Goal: Information Seeking & Learning: Learn about a topic

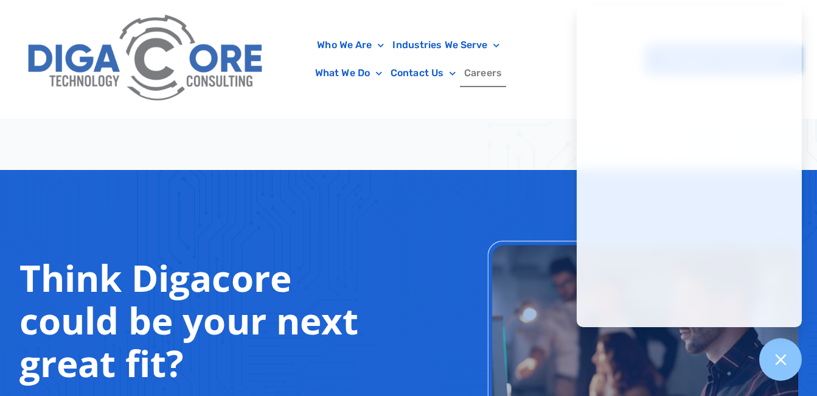
scroll to position [957, 0]
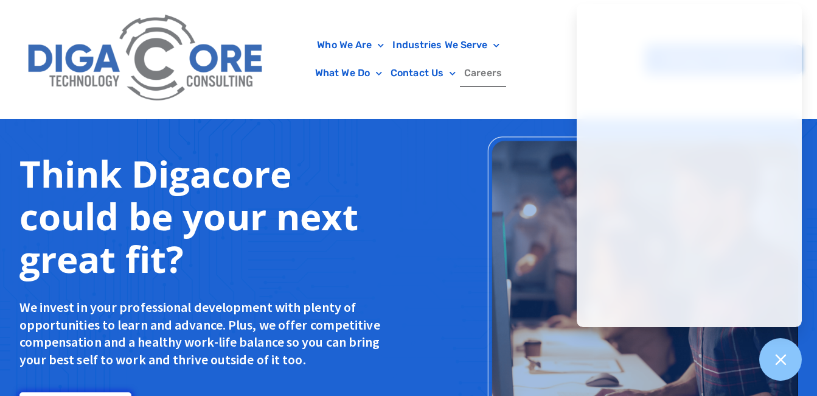
click at [441, 153] on div at bounding box center [614, 289] width 368 height 313
click at [446, 148] on div at bounding box center [614, 289] width 368 height 313
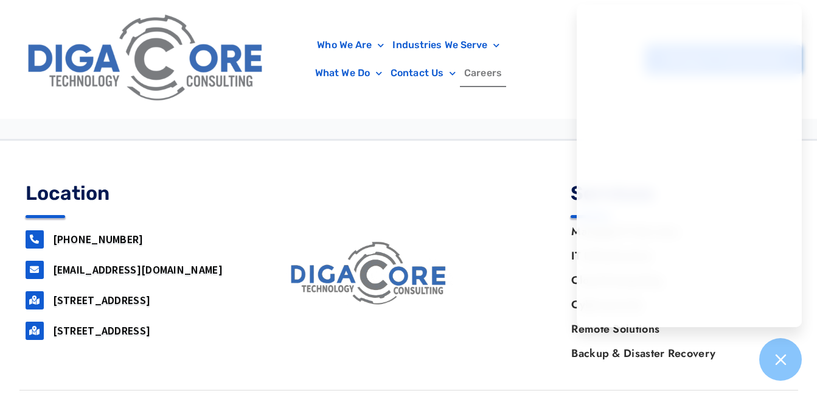
scroll to position [4861, 0]
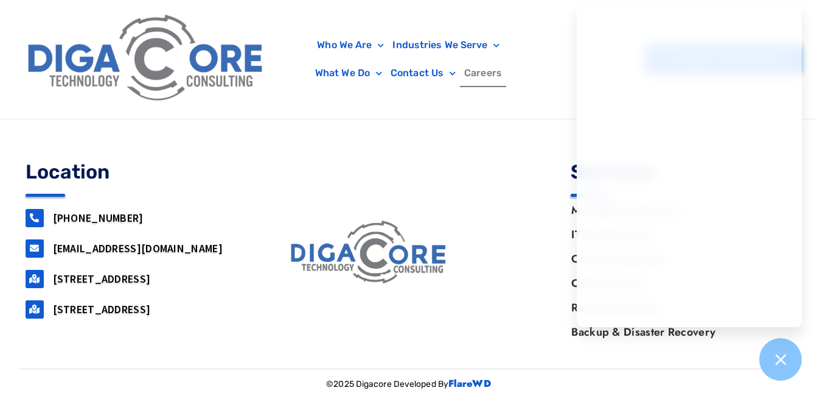
click at [329, 139] on div at bounding box center [408, 257] width 817 height 277
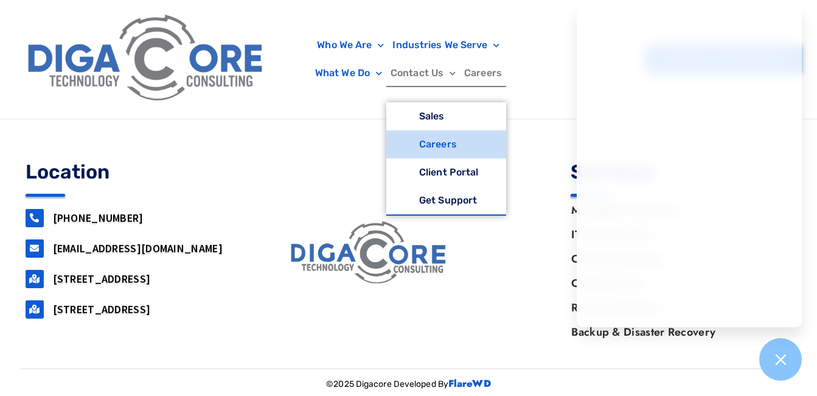
click at [398, 74] on link "Contact Us" at bounding box center [423, 73] width 74 height 28
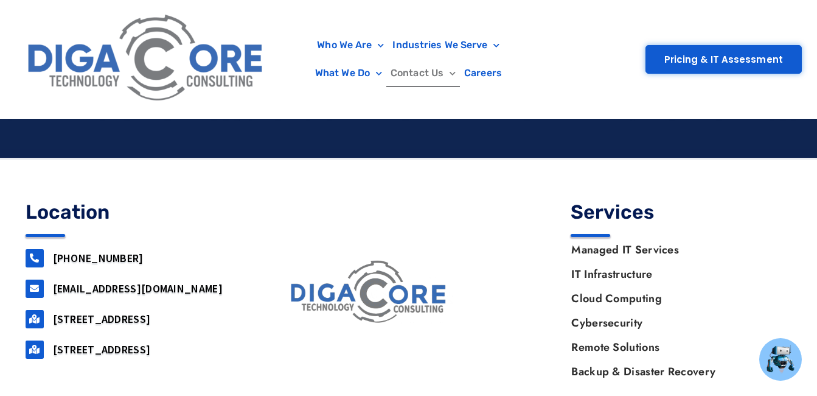
scroll to position [1546, 0]
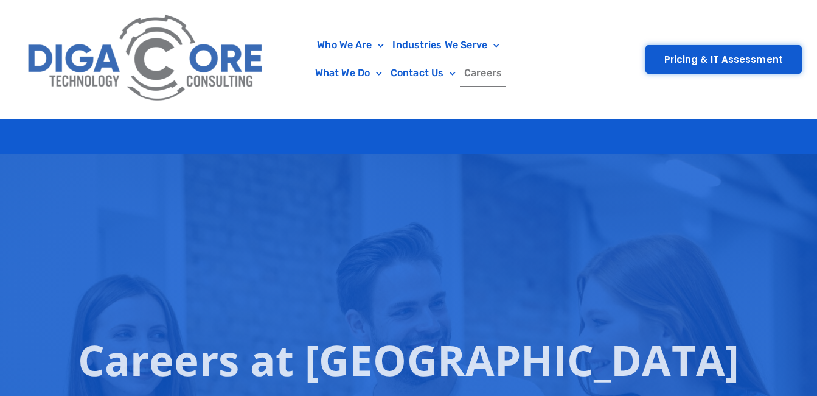
scroll to position [4861, 0]
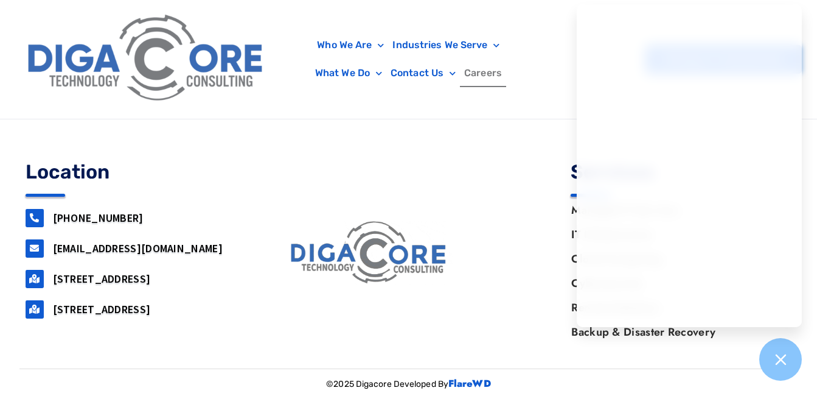
click at [478, 72] on link "Careers" at bounding box center [483, 73] width 46 height 28
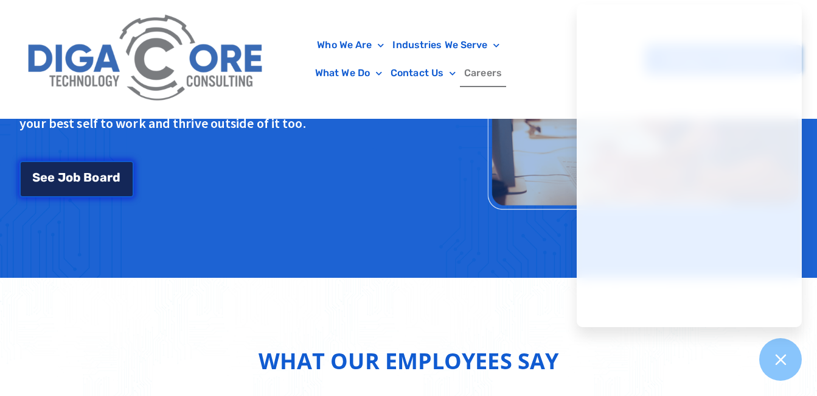
click at [89, 186] on link "S e e J o b B o a r d" at bounding box center [76, 179] width 114 height 37
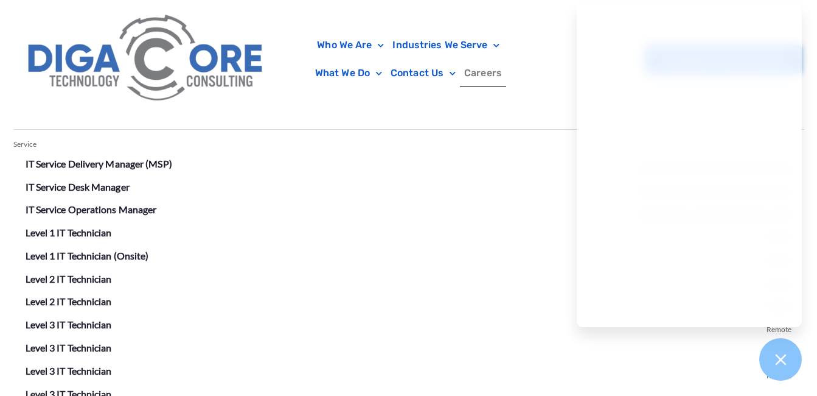
scroll to position [2130, 0]
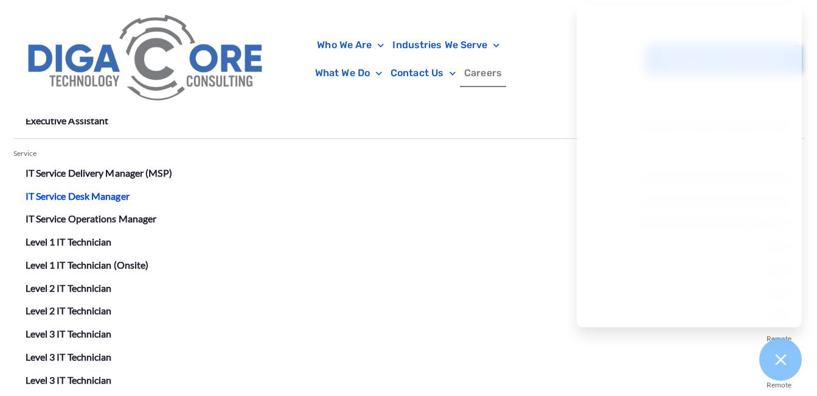
click at [117, 194] on link "IT Service Desk Manager" at bounding box center [78, 196] width 104 height 12
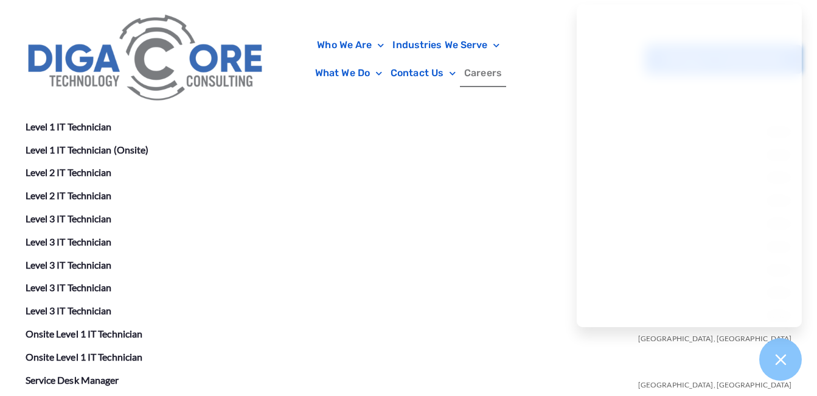
scroll to position [2254, 0]
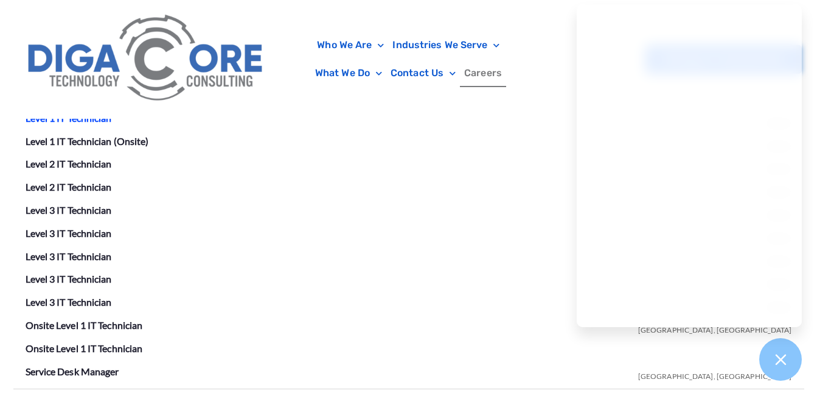
click at [83, 120] on link "Level 1 IT Technician" at bounding box center [69, 118] width 86 height 12
